Goal: Find specific page/section: Find specific page/section

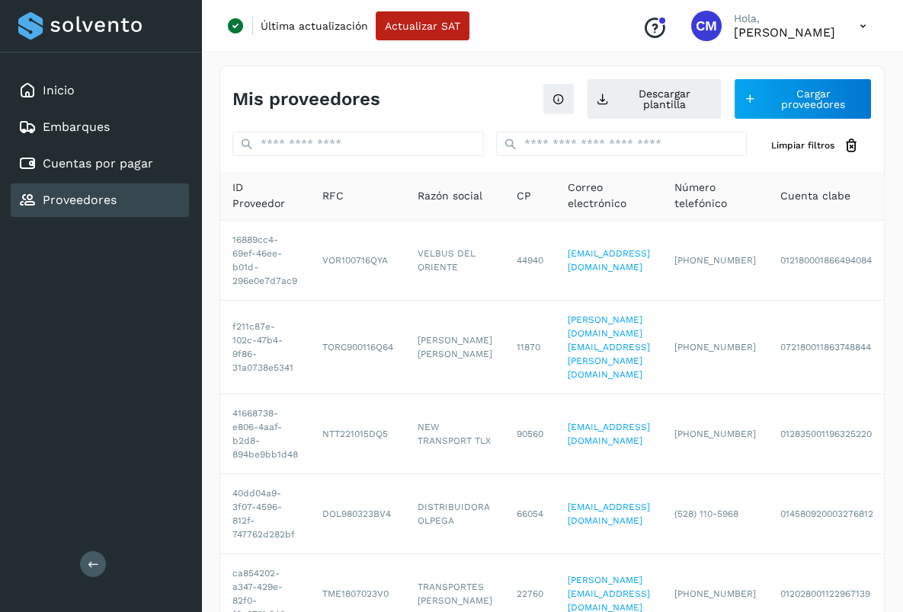
click at [121, 163] on link "Cuentas por pagar" at bounding box center [98, 163] width 110 height 14
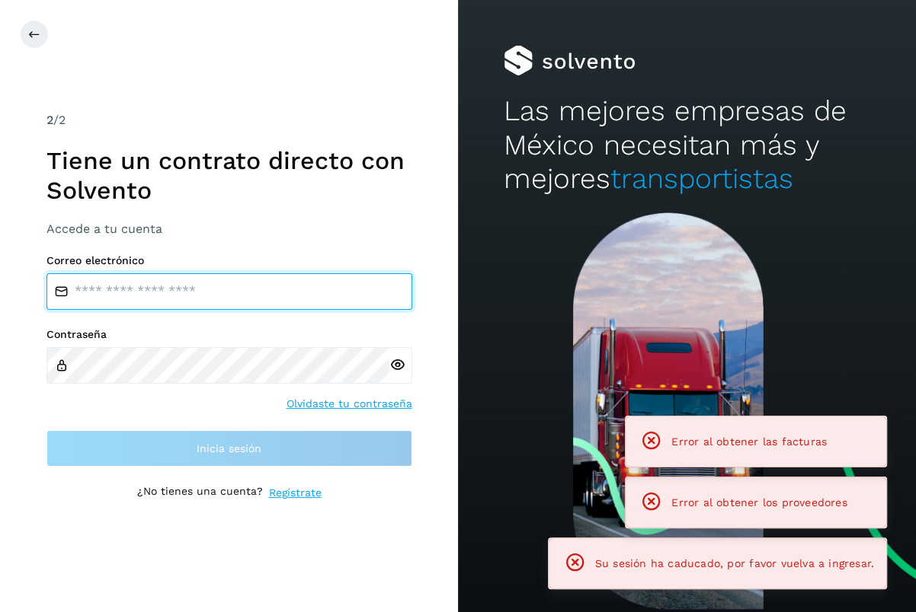
type input "**********"
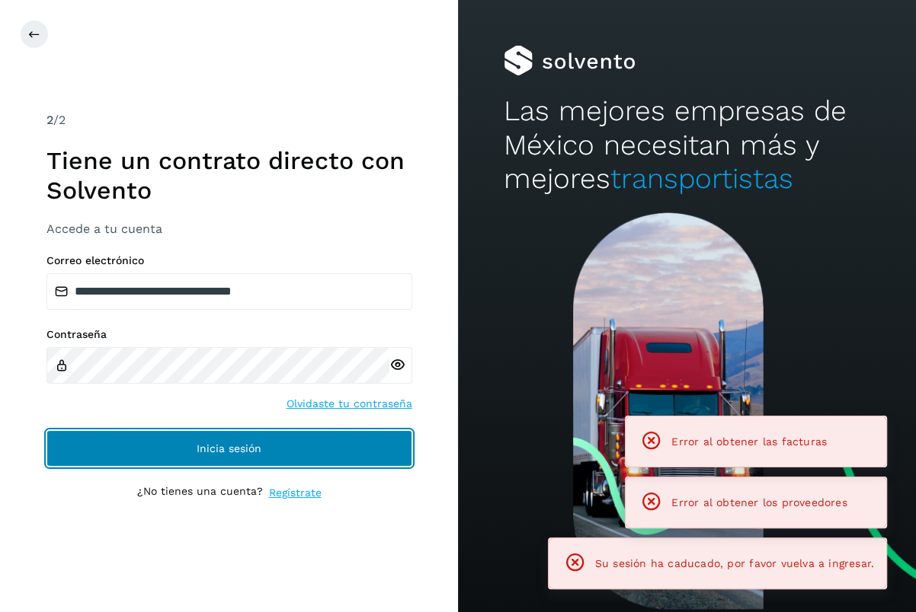
click at [238, 447] on span "Inicia sesión" at bounding box center [229, 448] width 65 height 11
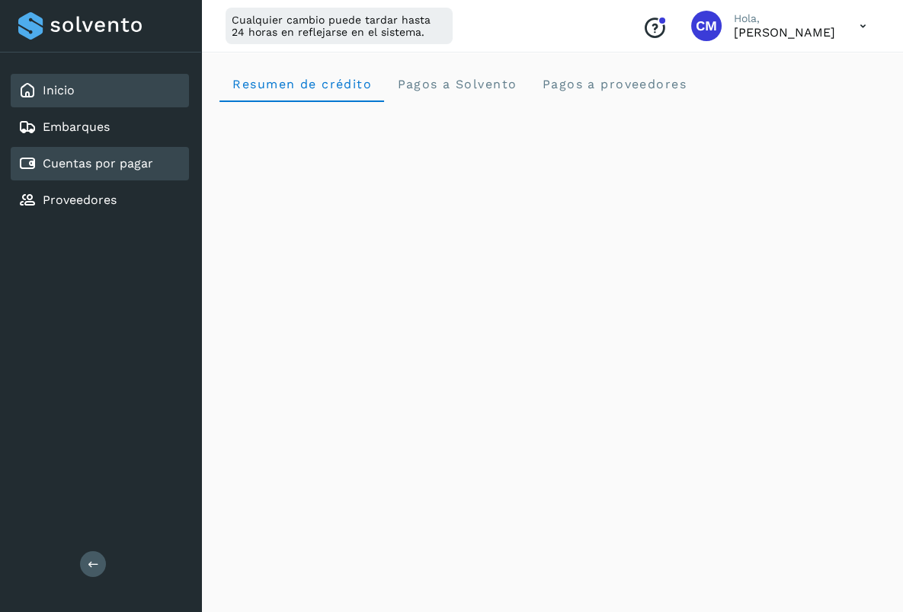
click at [142, 165] on link "Cuentas por pagar" at bounding box center [98, 163] width 110 height 14
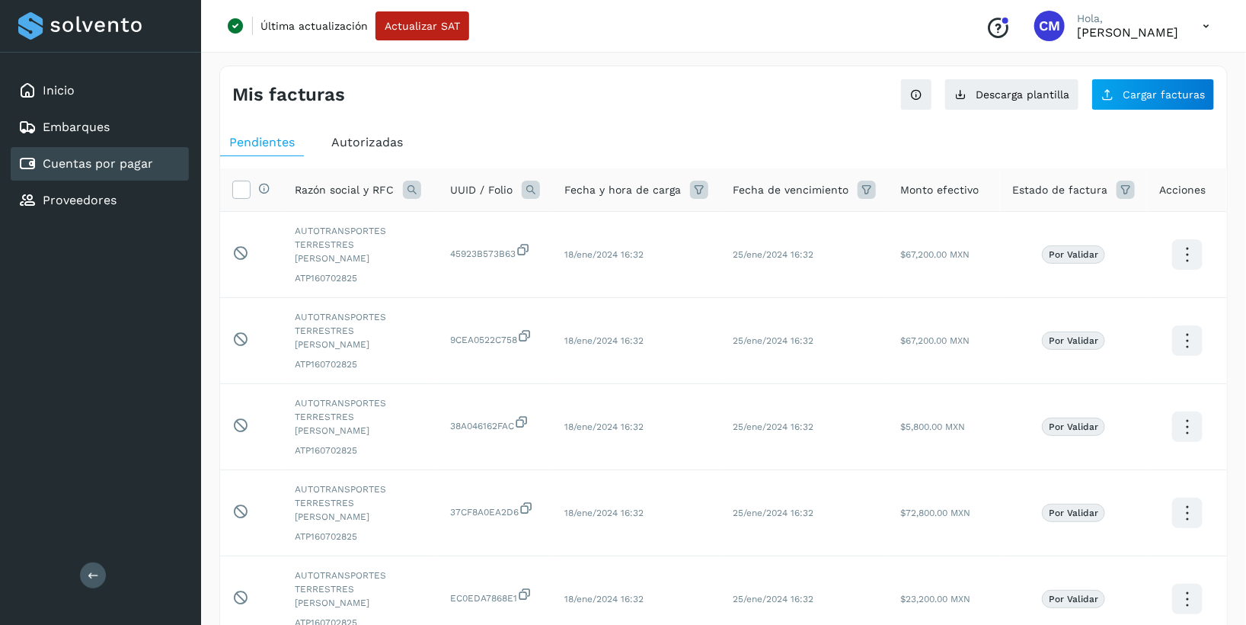
click at [341, 146] on span "Autorizadas" at bounding box center [367, 142] width 72 height 14
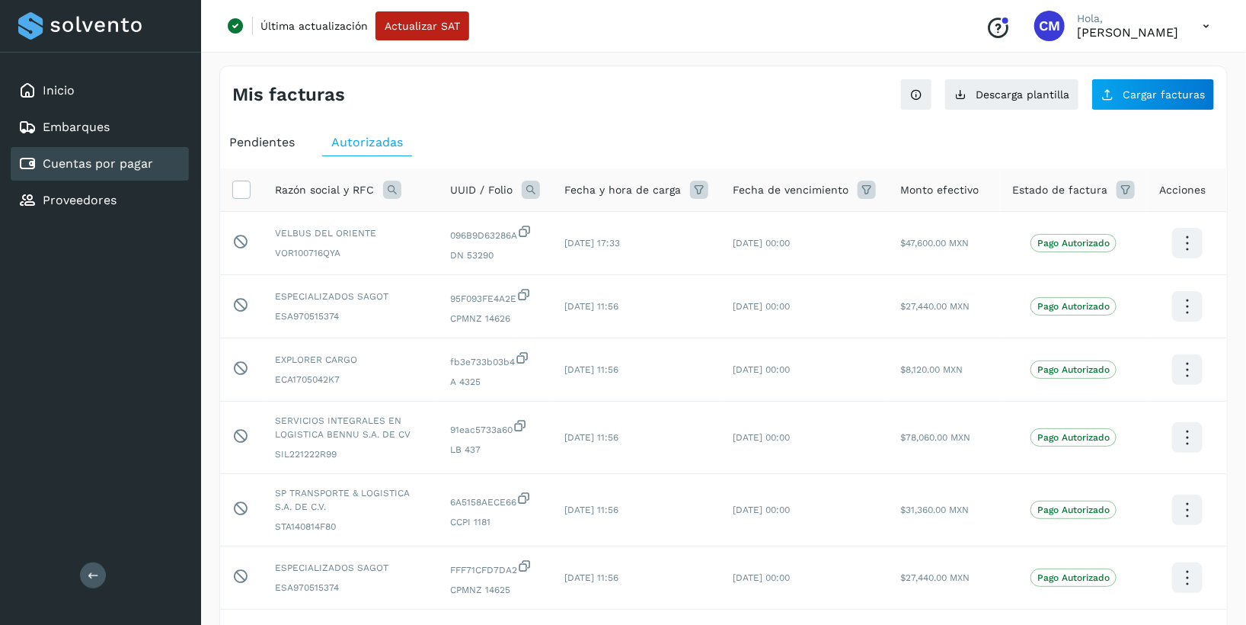
click at [388, 192] on icon at bounding box center [392, 190] width 18 height 18
click at [414, 222] on span at bounding box center [407, 225] width 18 height 18
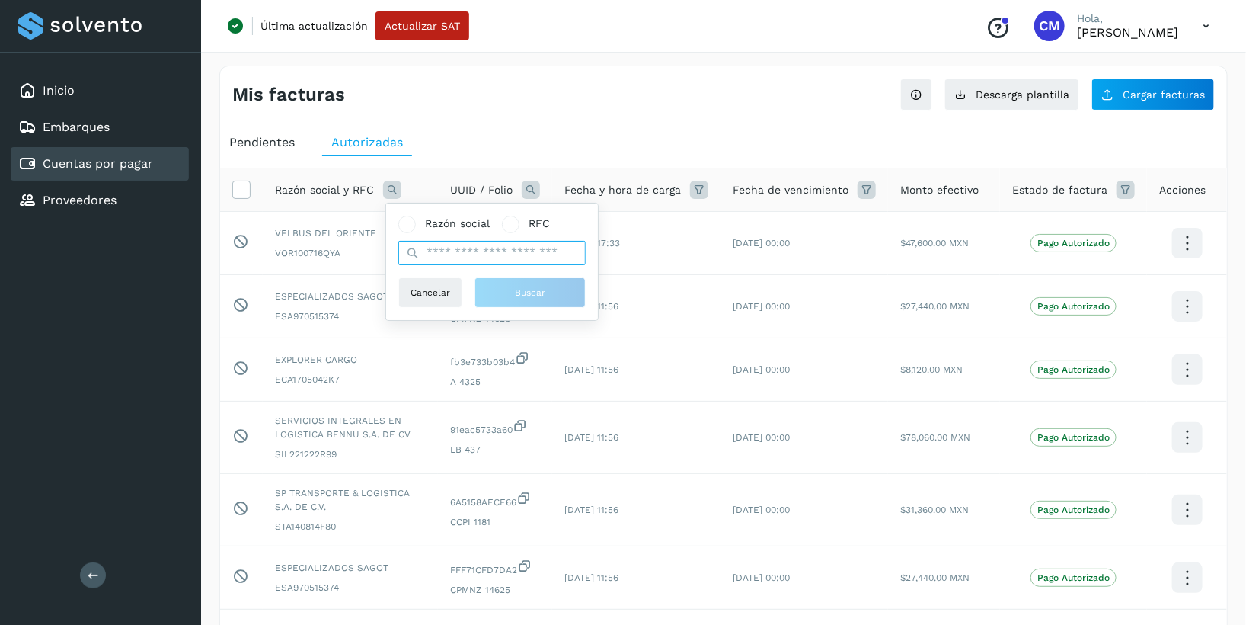
click at [433, 253] on input "text" at bounding box center [491, 253] width 187 height 24
type input "*****"
click at [512, 286] on button "Buscar" at bounding box center [530, 292] width 111 height 30
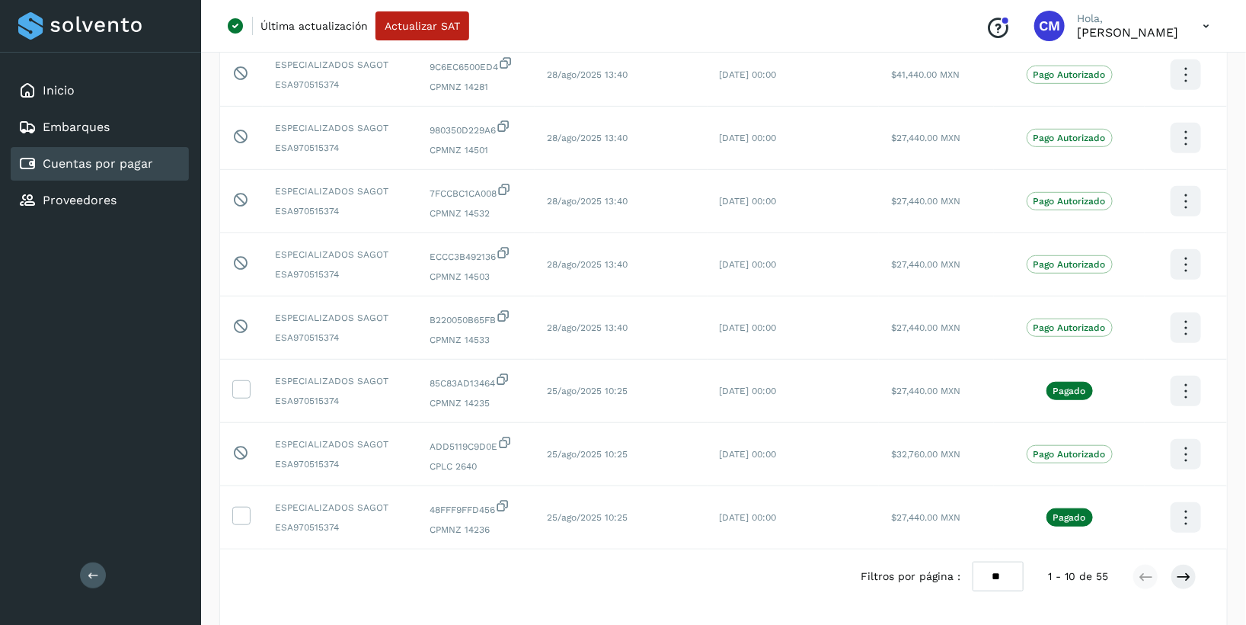
scroll to position [407, 0]
